Goal: Find specific page/section: Find specific page/section

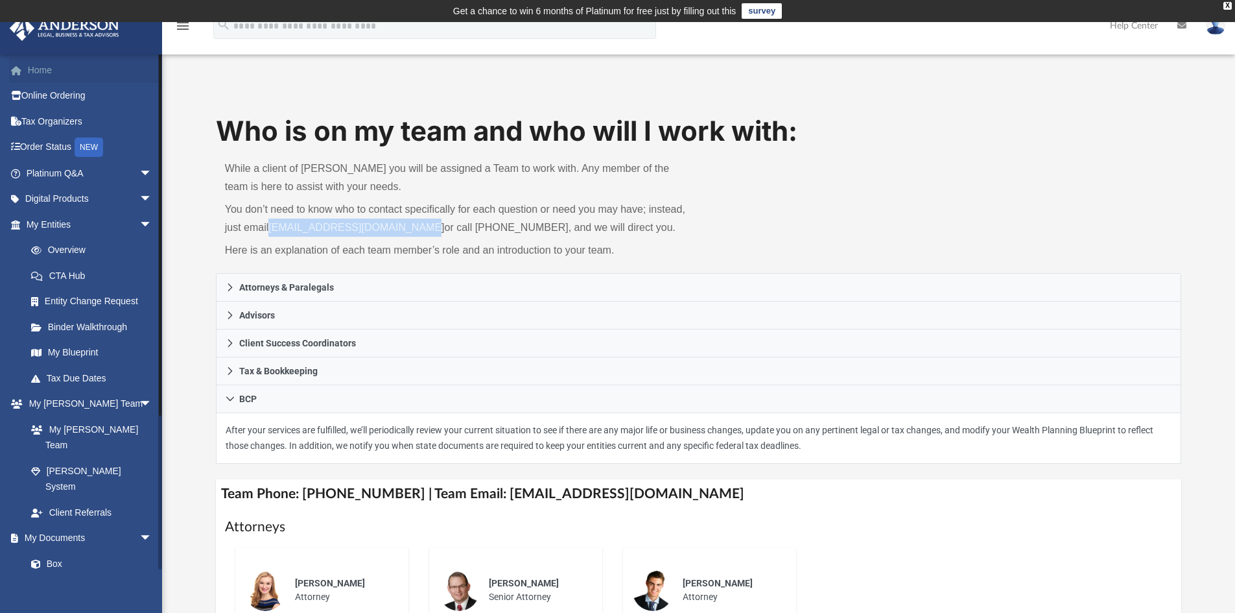
click at [46, 72] on link "Home" at bounding box center [90, 70] width 163 height 26
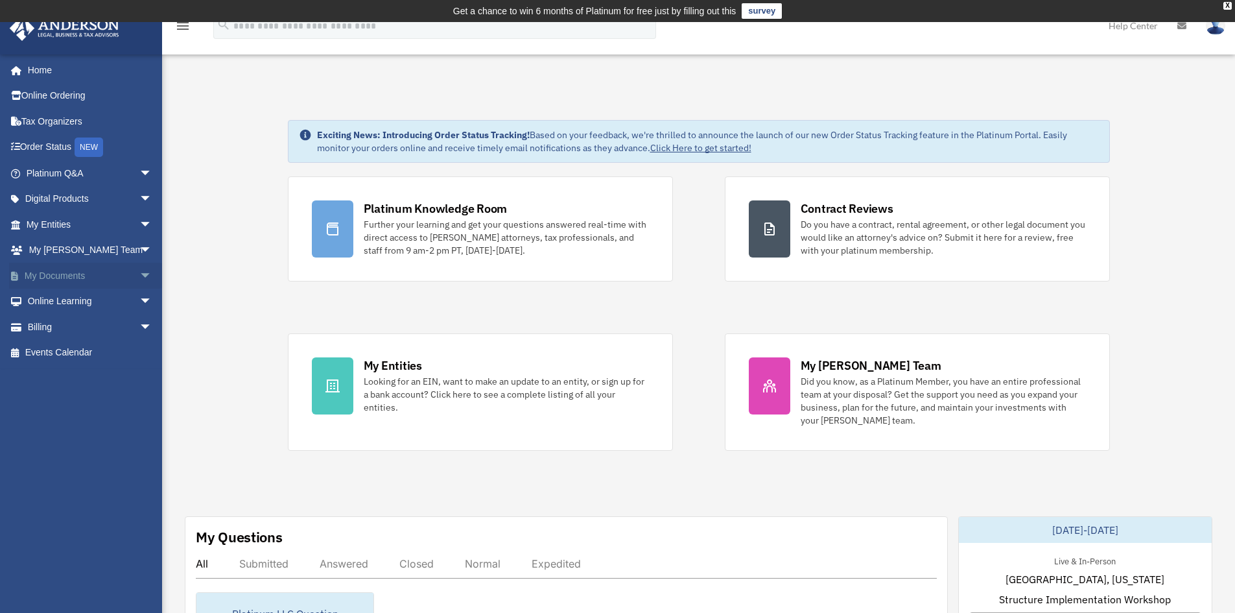
click at [65, 270] on link "My Documents arrow_drop_down" at bounding box center [90, 276] width 163 height 26
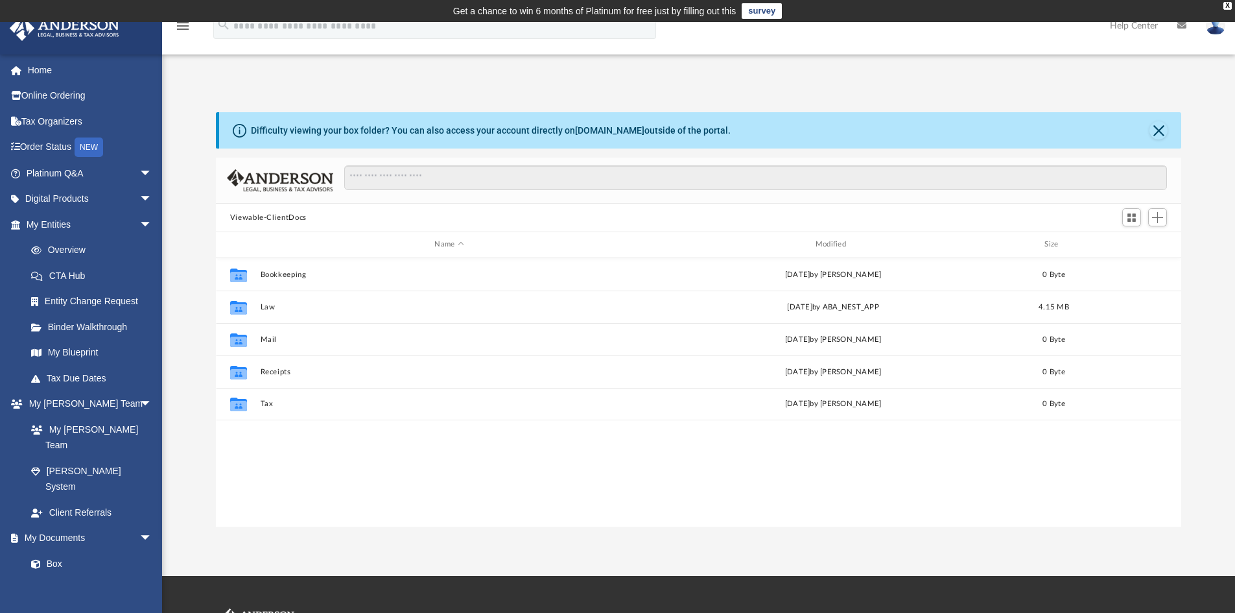
scroll to position [285, 956]
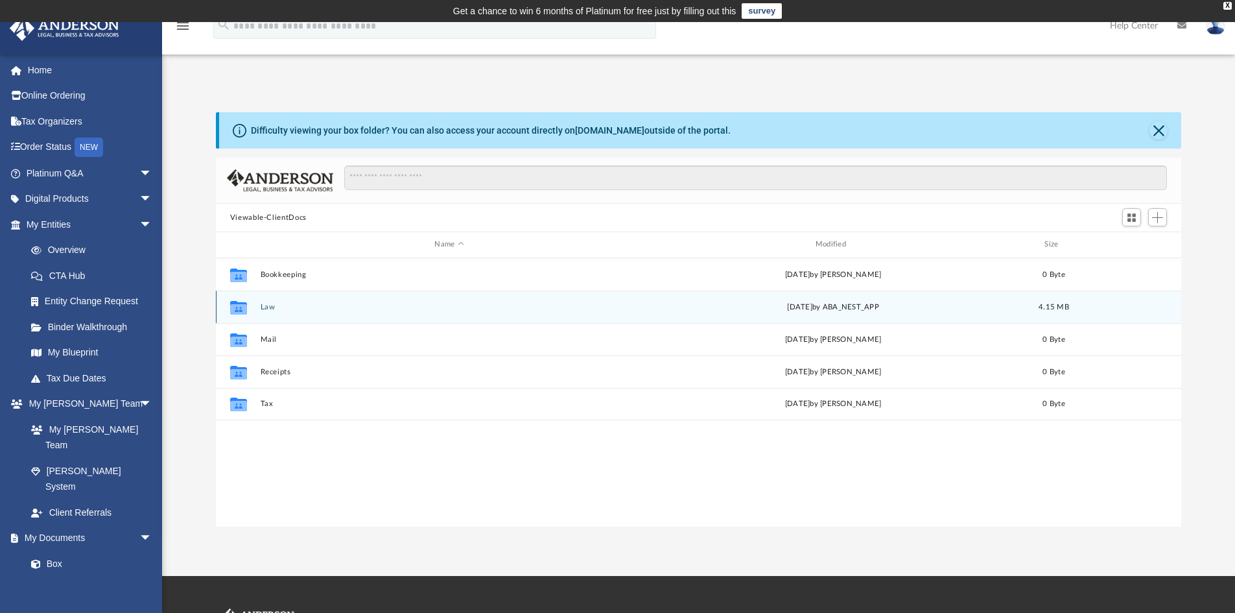
click at [259, 307] on div "Collaborated Folder Law [DATE] by ABA_NEST_APP 4.15 MB" at bounding box center [699, 306] width 966 height 32
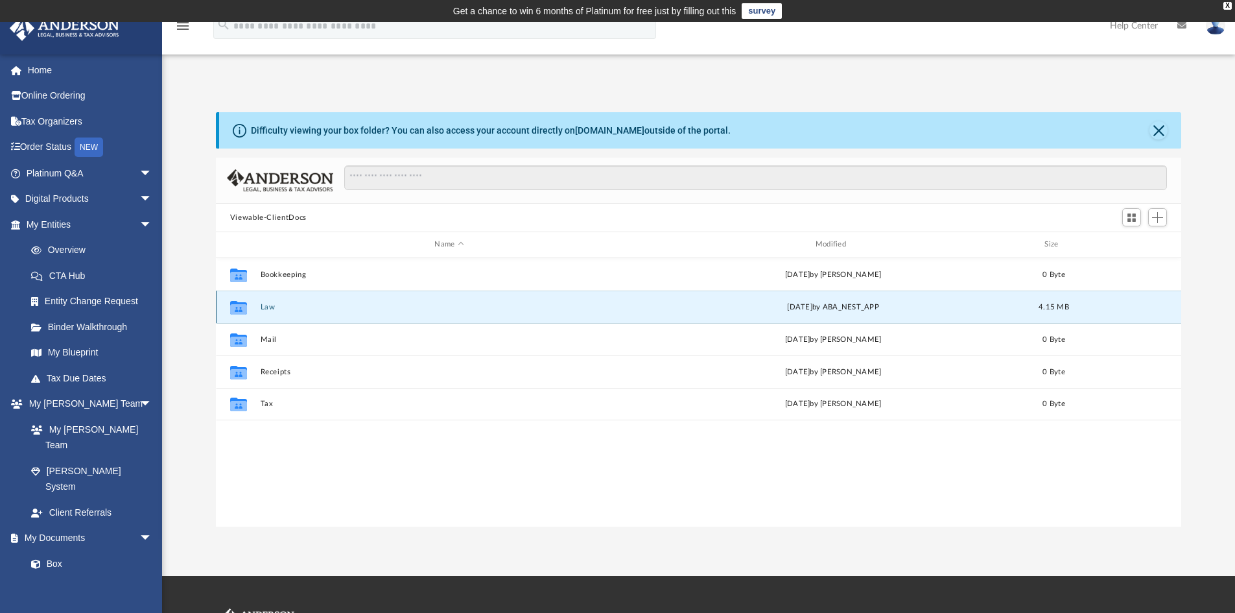
click at [268, 308] on button "Law" at bounding box center [449, 307] width 378 height 8
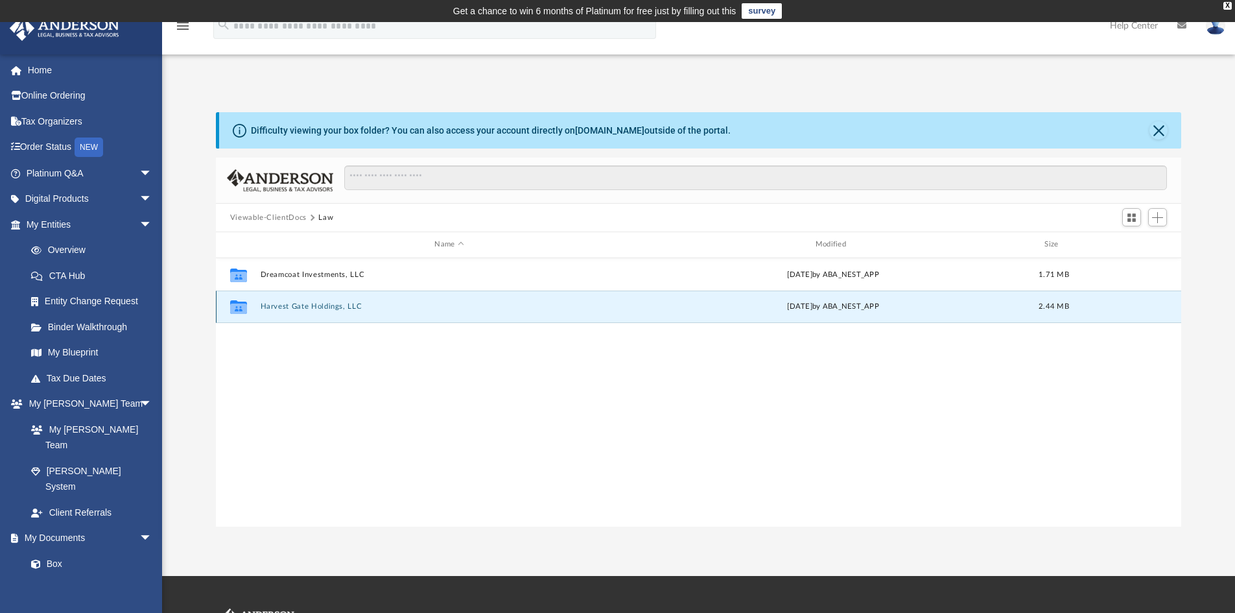
click at [330, 309] on button "Harvest Gate Holdings, LLC" at bounding box center [449, 306] width 378 height 8
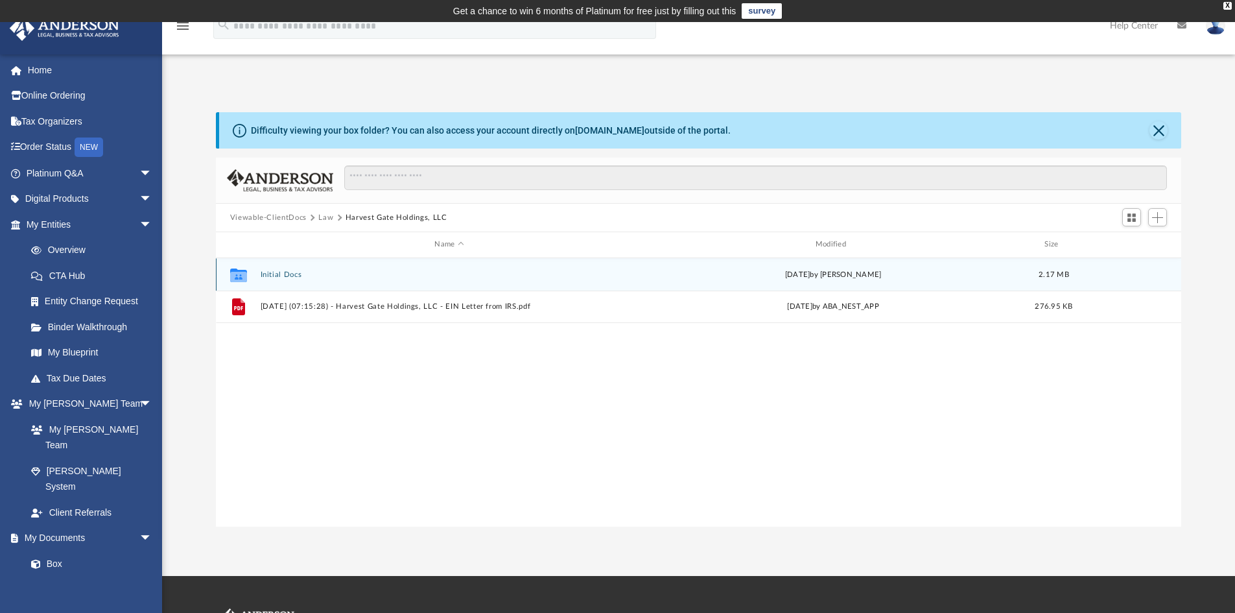
click at [282, 270] on button "Initial Docs" at bounding box center [449, 274] width 378 height 8
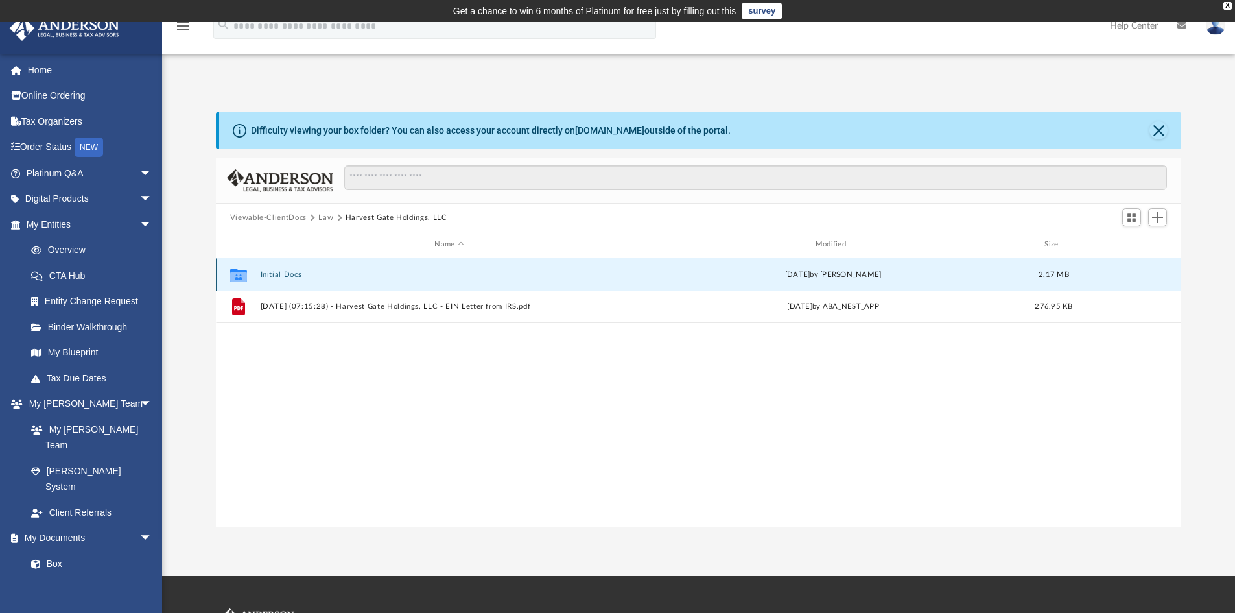
click at [282, 270] on button "Initial Docs" at bounding box center [449, 274] width 378 height 8
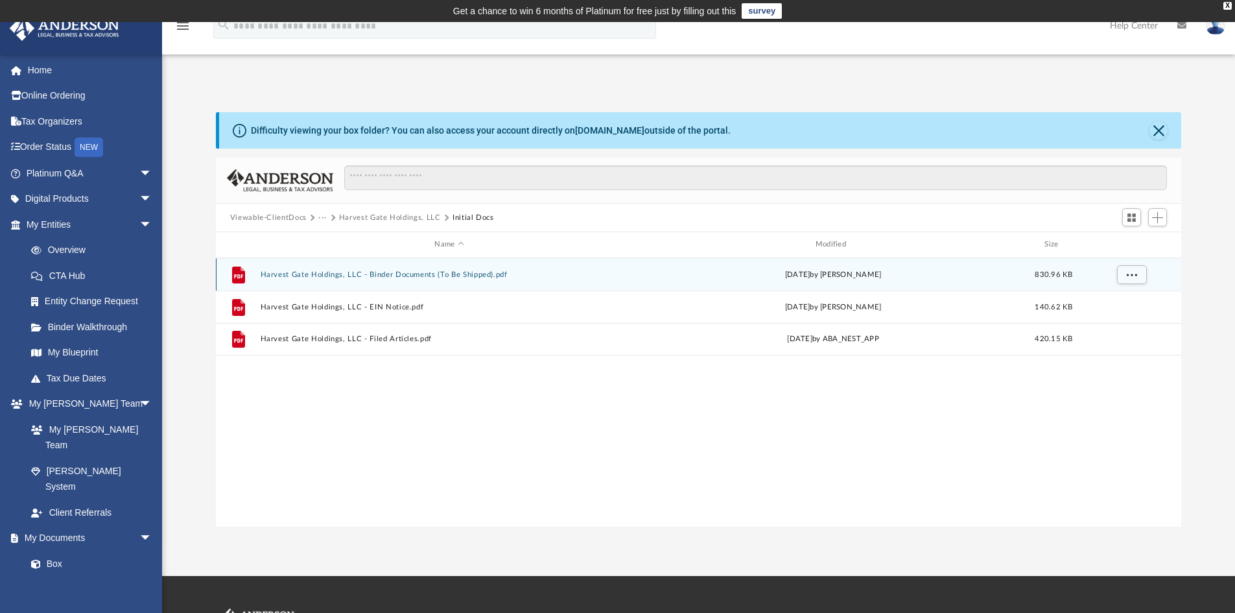
click at [282, 270] on button "Harvest Gate Holdings, LLC - Binder Documents (To Be Shipped).pdf" at bounding box center [449, 274] width 378 height 8
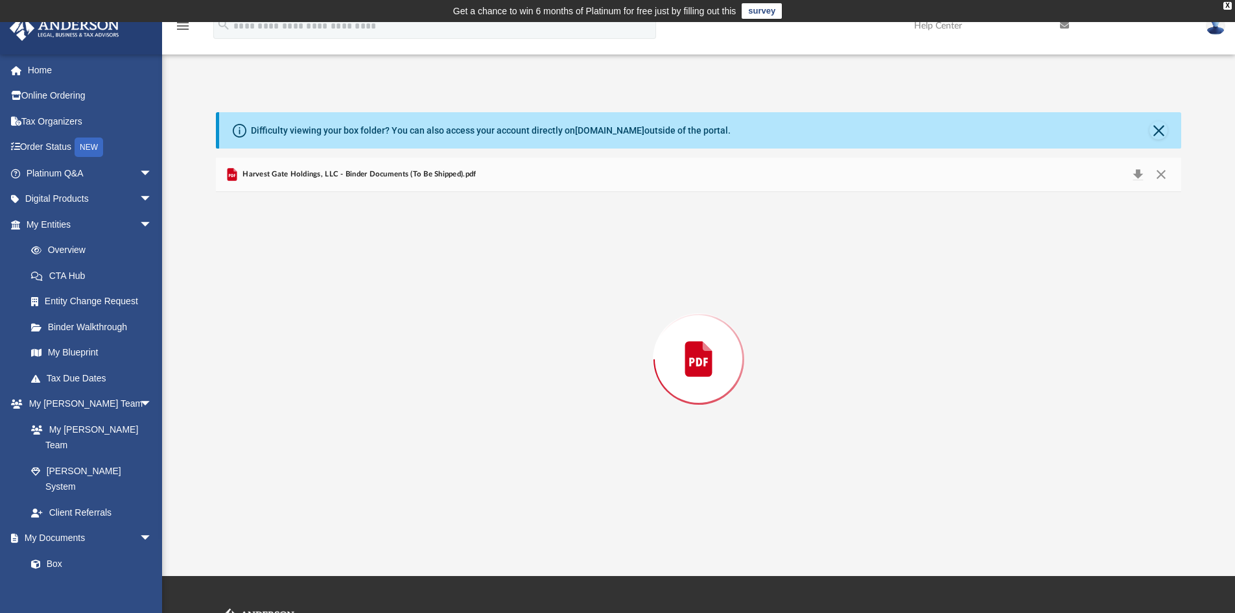
click at [282, 270] on div "Preview" at bounding box center [699, 359] width 966 height 334
